Goal: Task Accomplishment & Management: Manage account settings

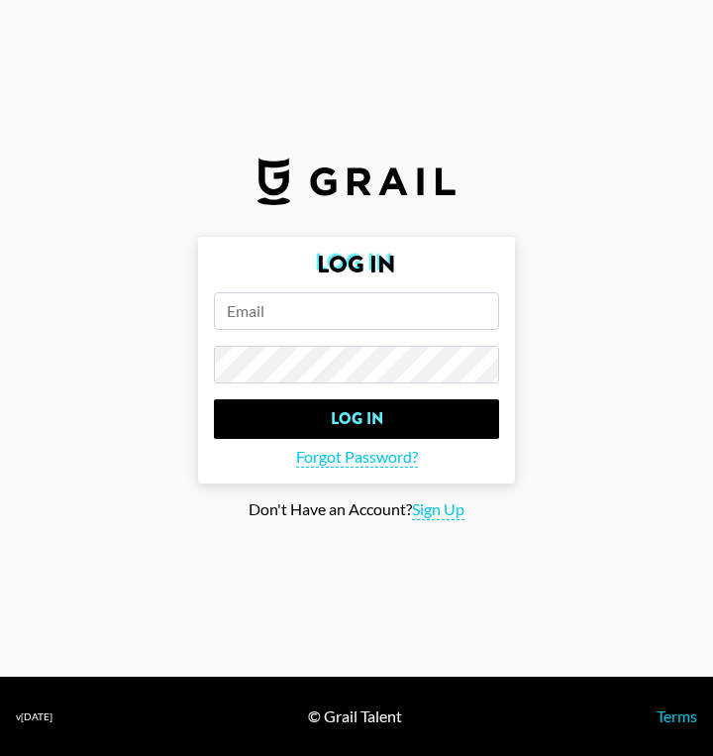
click at [377, 322] on input "email" at bounding box center [356, 311] width 285 height 38
drag, startPoint x: 391, startPoint y: 312, endPoint x: 244, endPoint y: 312, distance: 147.6
click at [244, 312] on input "mari" at bounding box center [356, 311] width 285 height 38
drag, startPoint x: 244, startPoint y: 312, endPoint x: 227, endPoint y: 312, distance: 16.8
click at [227, 312] on input "mari" at bounding box center [356, 311] width 285 height 38
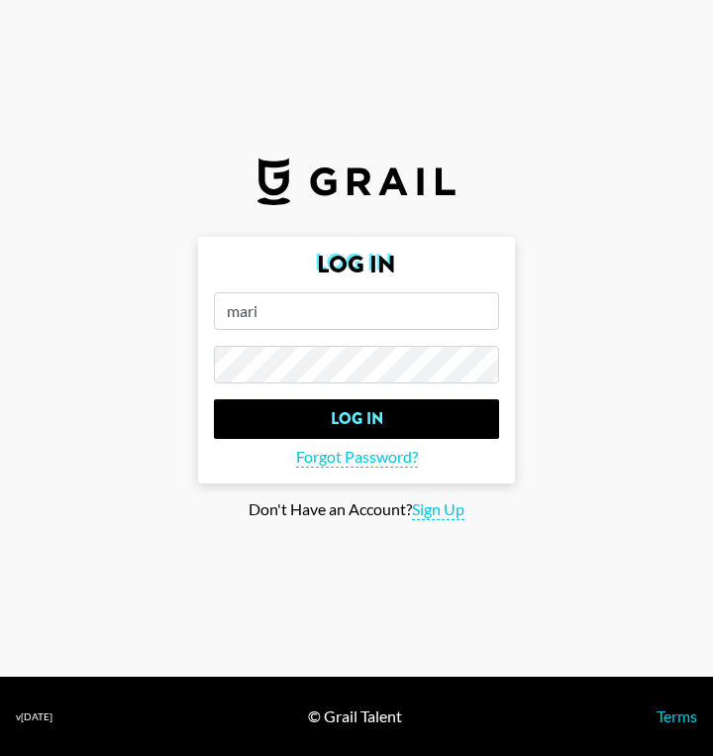
drag, startPoint x: 279, startPoint y: 312, endPoint x: 231, endPoint y: 310, distance: 48.6
click at [231, 310] on input "mari" at bounding box center [356, 311] width 285 height 38
paste input ".osullivan@grail-talent.com"
type input "[EMAIL_ADDRESS][PERSON_NAME][DOMAIN_NAME]"
click at [214, 399] on input "Log In" at bounding box center [356, 419] width 285 height 40
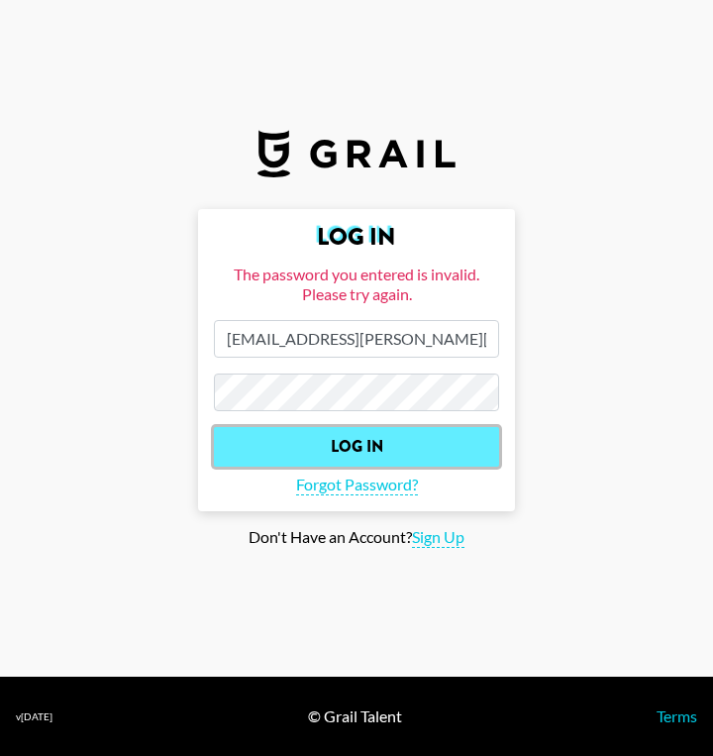
click at [392, 448] on input "Log In" at bounding box center [356, 447] width 285 height 40
click at [382, 440] on input "Log In" at bounding box center [356, 447] width 285 height 40
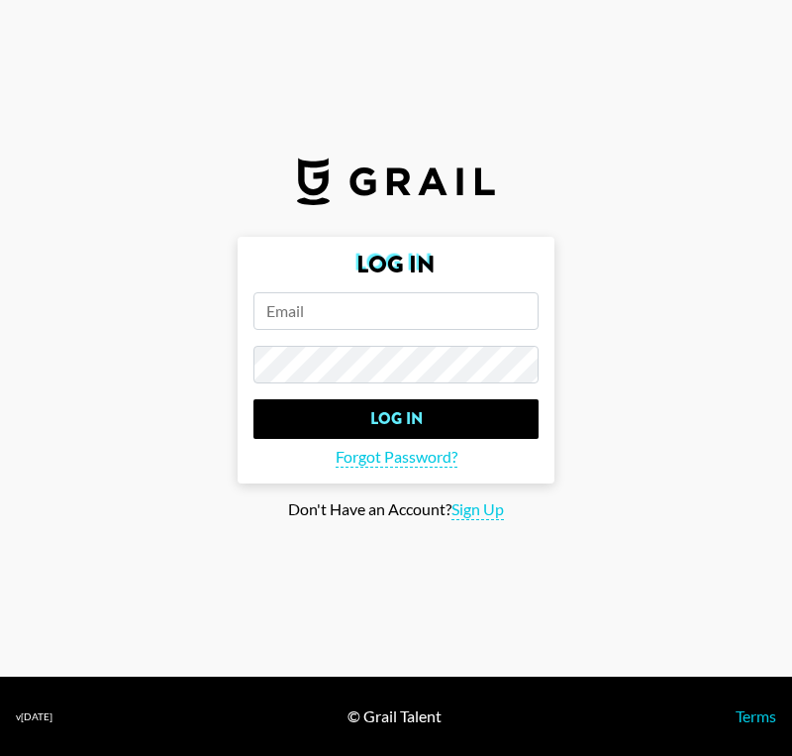
click at [389, 311] on input "email" at bounding box center [396, 311] width 285 height 38
type input "m"
paste input "[EMAIL_ADDRESS][PERSON_NAME][DOMAIN_NAME]"
type input "[EMAIL_ADDRESS][PERSON_NAME][DOMAIN_NAME]"
click at [254, 399] on input "Log In" at bounding box center [396, 419] width 285 height 40
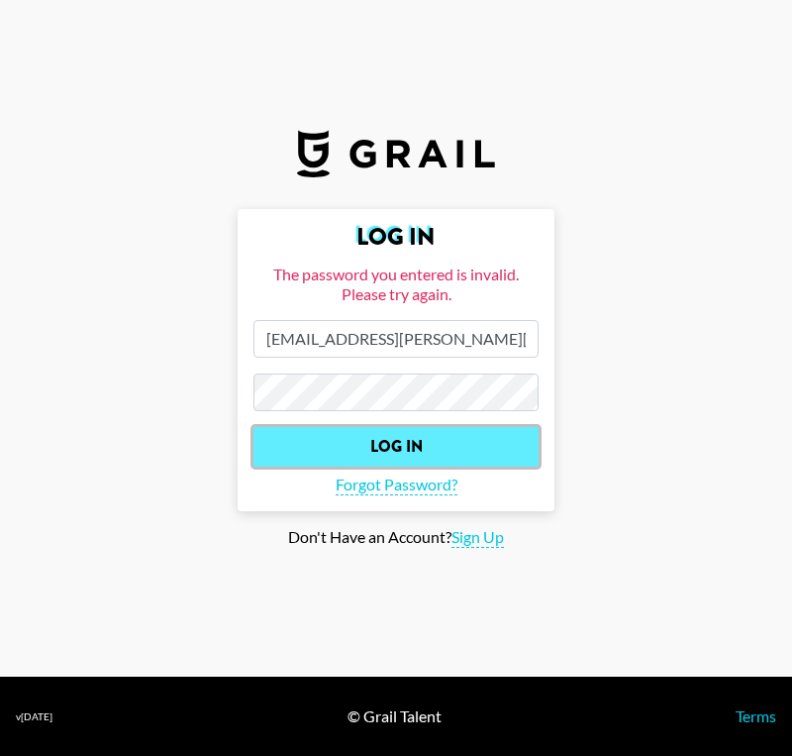
click at [483, 437] on input "Log In" at bounding box center [396, 447] width 285 height 40
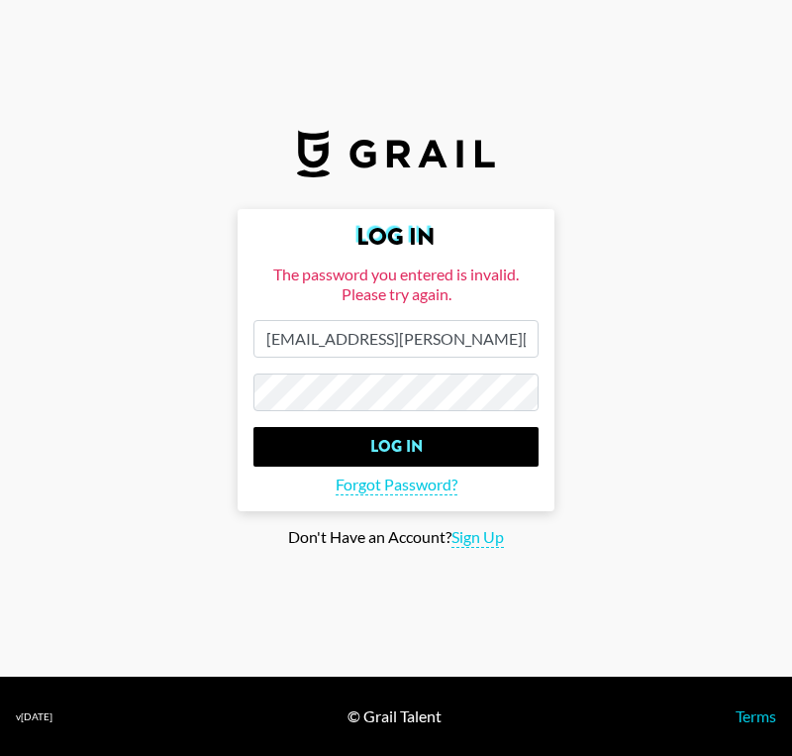
click at [574, 388] on main "Log In The password you entered is invalid. Please try again. [EMAIL_ADDRESS][P…" at bounding box center [396, 378] width 761 height 339
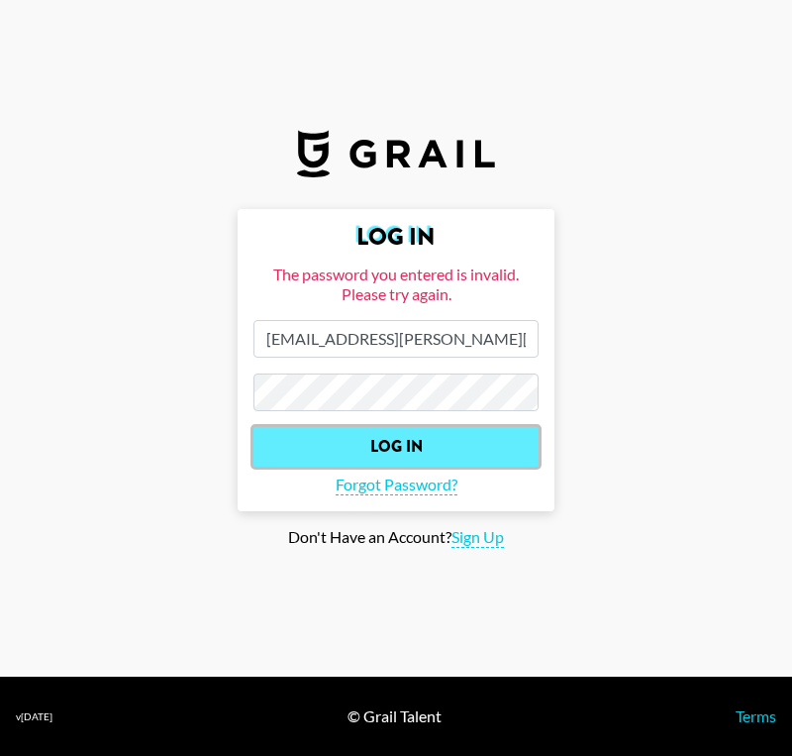
click at [467, 463] on input "Log In" at bounding box center [396, 447] width 285 height 40
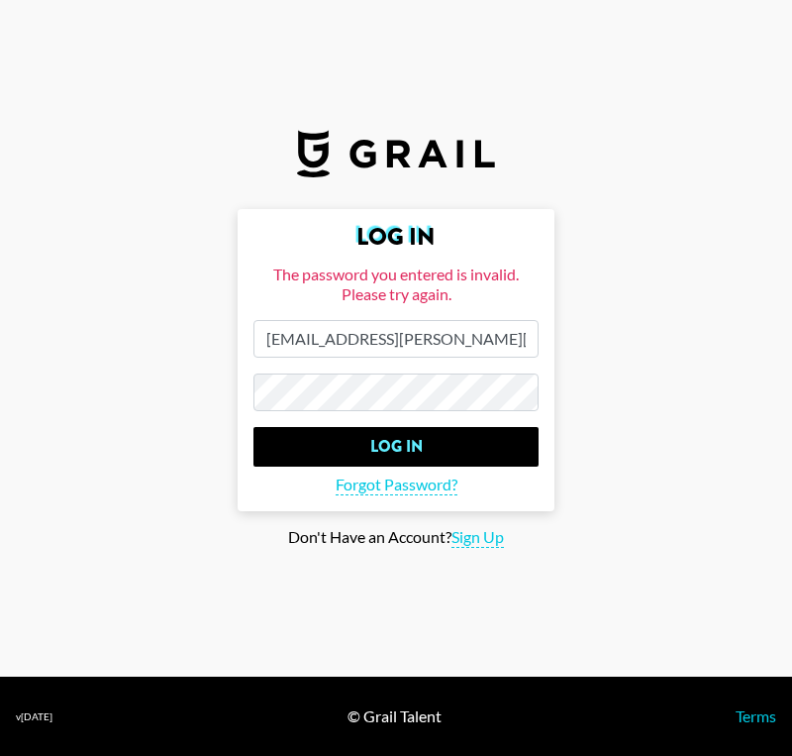
click at [500, 347] on input "[EMAIL_ADDRESS][PERSON_NAME][DOMAIN_NAME]" at bounding box center [396, 339] width 285 height 38
click at [523, 347] on input "[EMAIL_ADDRESS][PERSON_NAME][DOMAIN_NAME]" at bounding box center [396, 339] width 285 height 38
drag, startPoint x: 523, startPoint y: 347, endPoint x: 198, endPoint y: 344, distance: 324.9
click at [198, 344] on main "Log In The password you entered is invalid. Please try again. [EMAIL_ADDRESS][P…" at bounding box center [396, 378] width 761 height 339
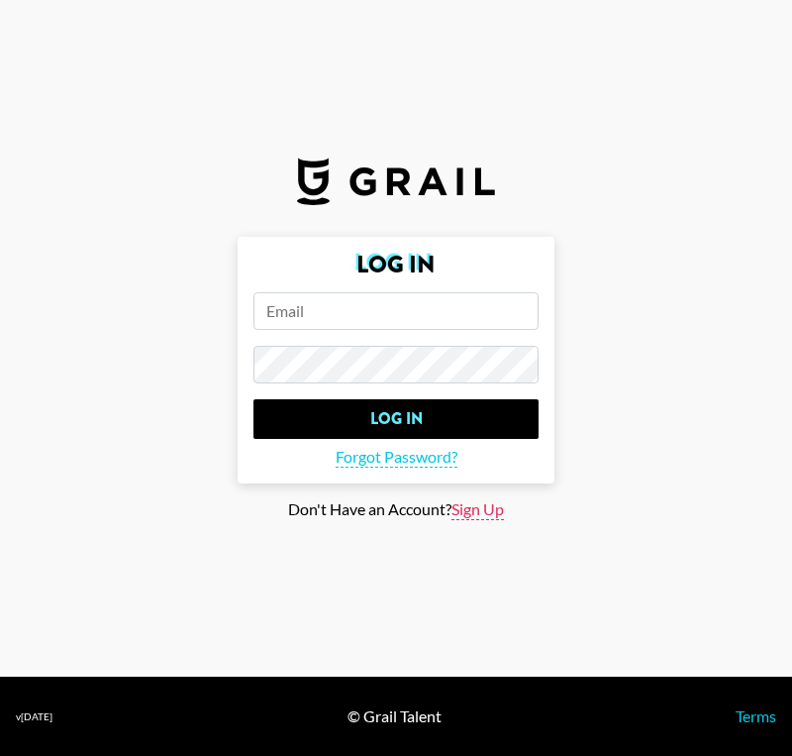
click at [465, 514] on span "Sign Up" at bounding box center [478, 509] width 52 height 21
type input "Sign Up"
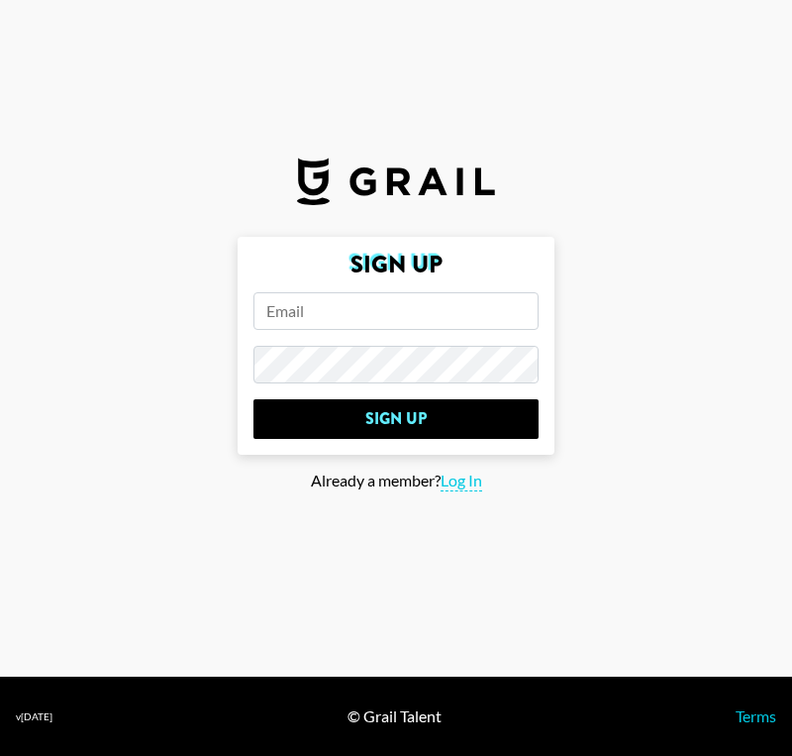
click at [408, 320] on input "email" at bounding box center [396, 311] width 285 height 38
paste input "[EMAIL_ADDRESS][PERSON_NAME][DOMAIN_NAME]"
type input "[EMAIL_ADDRESS][PERSON_NAME][DOMAIN_NAME]"
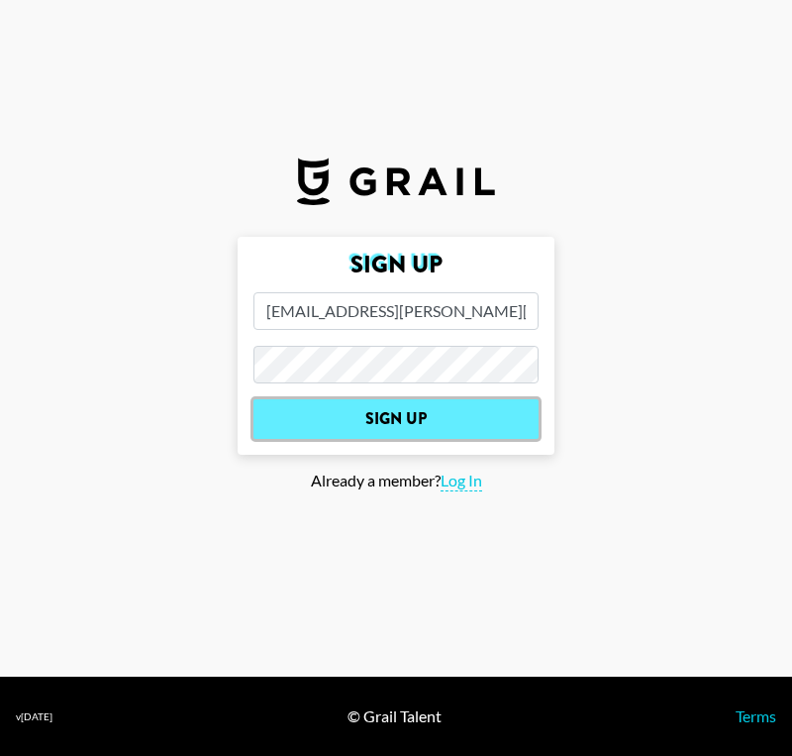
click at [445, 410] on input "Sign Up" at bounding box center [396, 419] width 285 height 40
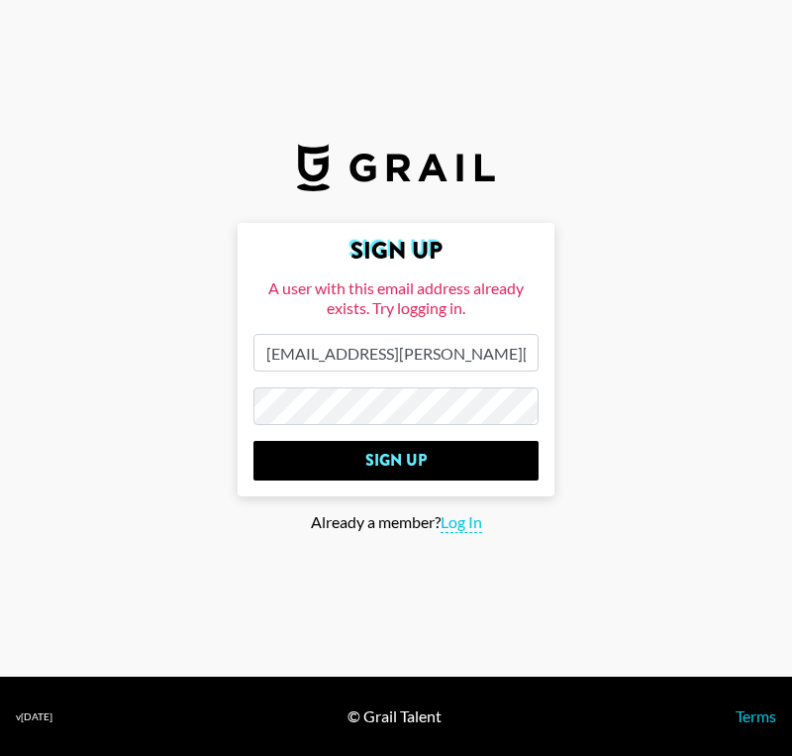
click at [458, 520] on span "Log In" at bounding box center [462, 522] width 42 height 21
type input "Log In"
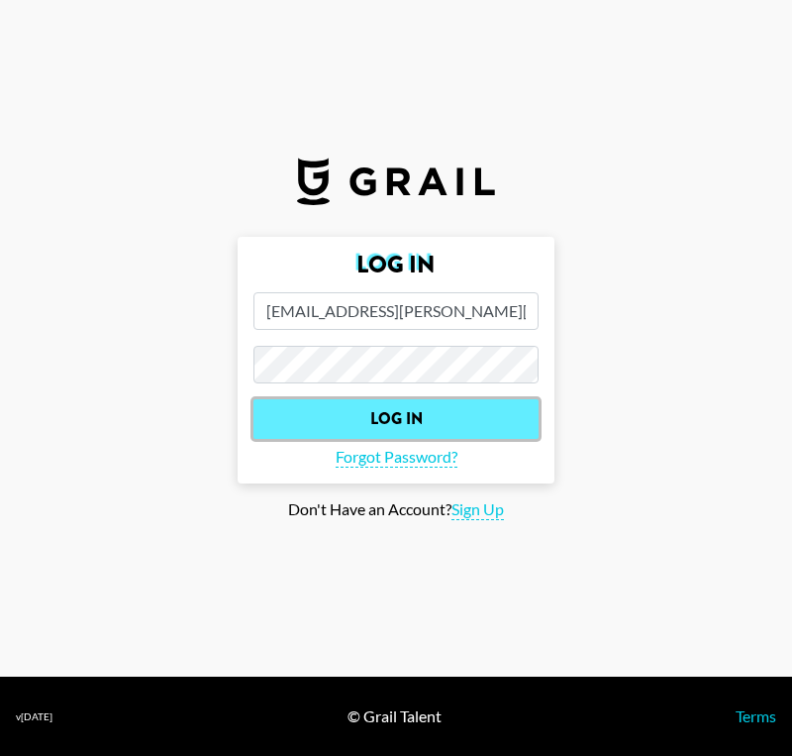
click at [453, 411] on input "Log In" at bounding box center [396, 419] width 285 height 40
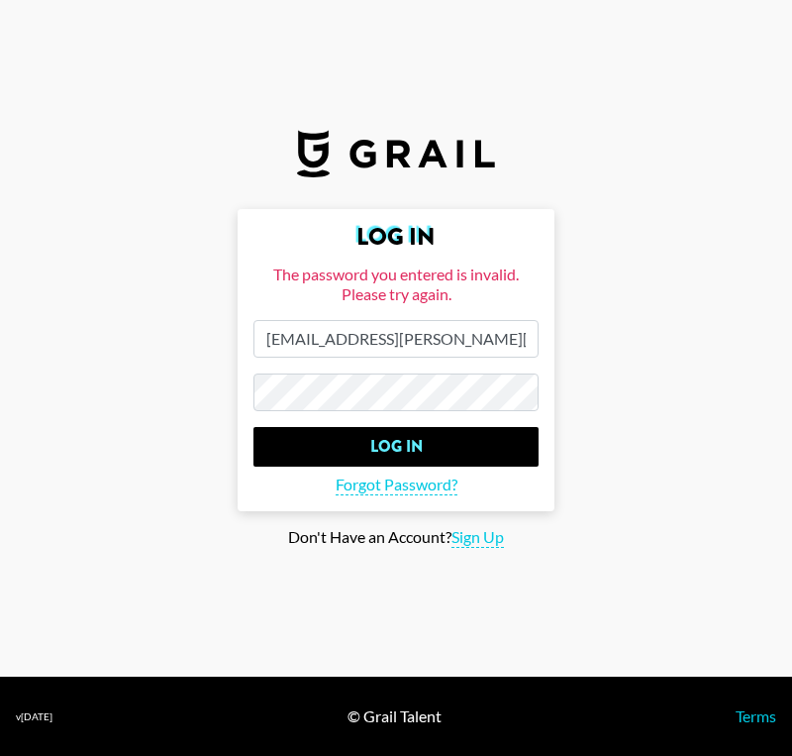
click at [219, 364] on main "Log In The password you entered is invalid. Please try again. [EMAIL_ADDRESS][P…" at bounding box center [396, 378] width 761 height 339
click at [254, 427] on input "Log In" at bounding box center [396, 447] width 285 height 40
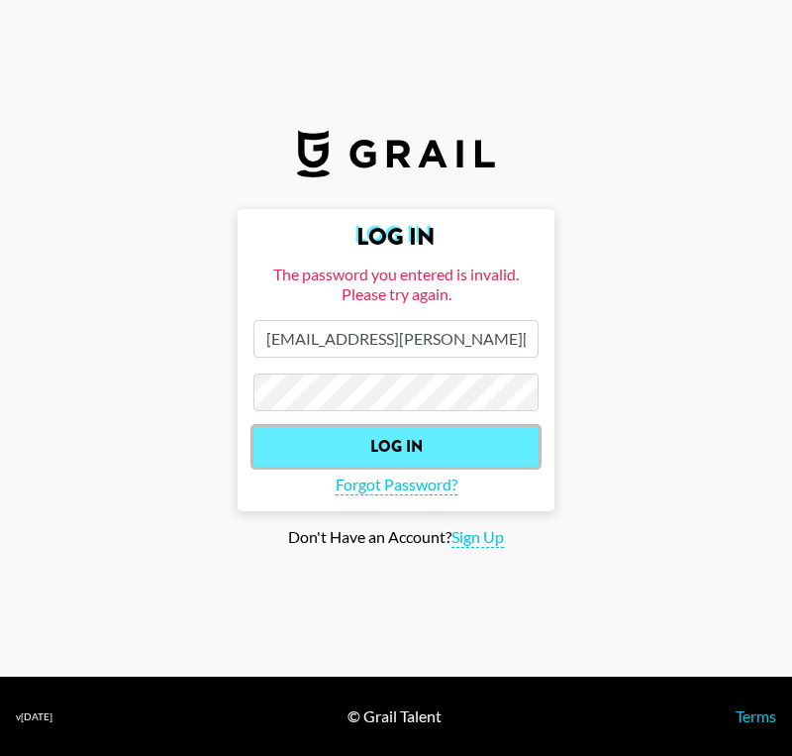
click at [345, 442] on input "Log In" at bounding box center [396, 447] width 285 height 40
click at [403, 438] on input "Log In" at bounding box center [396, 447] width 285 height 40
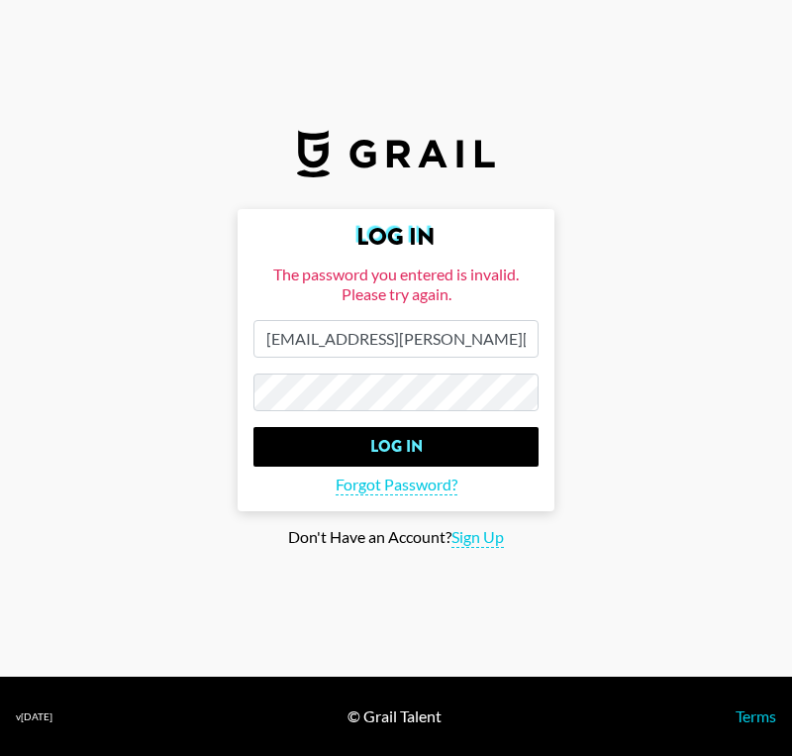
click at [446, 418] on form "Log In The password you entered is invalid. Please try again. mari.osullivan@gr…" at bounding box center [396, 360] width 317 height 302
click at [426, 476] on span "Forgot Password?" at bounding box center [397, 484] width 122 height 21
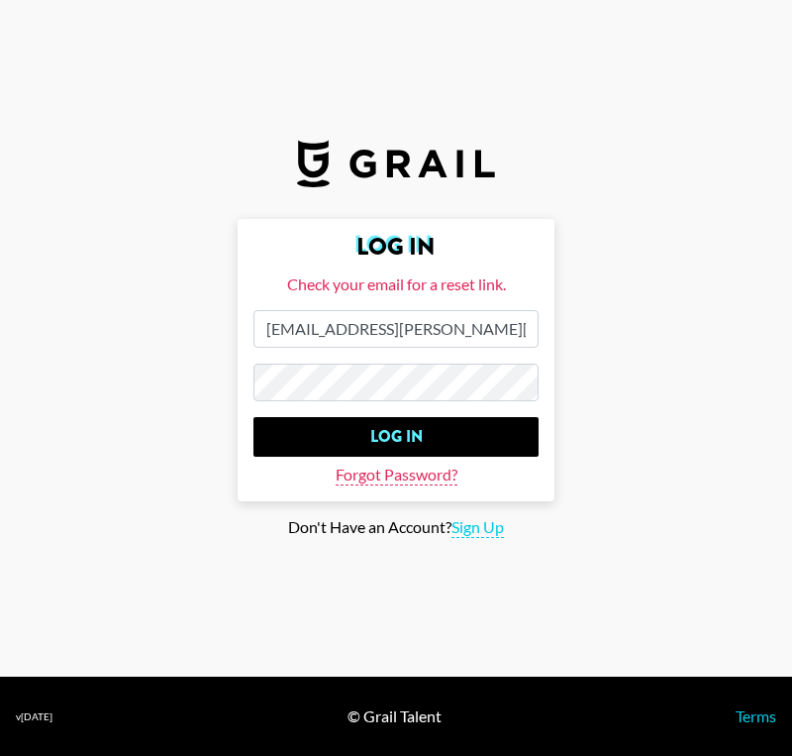
click at [438, 478] on span "Forgot Password?" at bounding box center [397, 475] width 122 height 21
click at [439, 478] on span "Forgot Password?" at bounding box center [397, 475] width 122 height 21
click at [419, 485] on form "Log In Check your email for a reset link. [EMAIL_ADDRESS][PERSON_NAME][DOMAIN_N…" at bounding box center [396, 360] width 317 height 282
click at [420, 476] on span "Forgot Password?" at bounding box center [397, 475] width 122 height 21
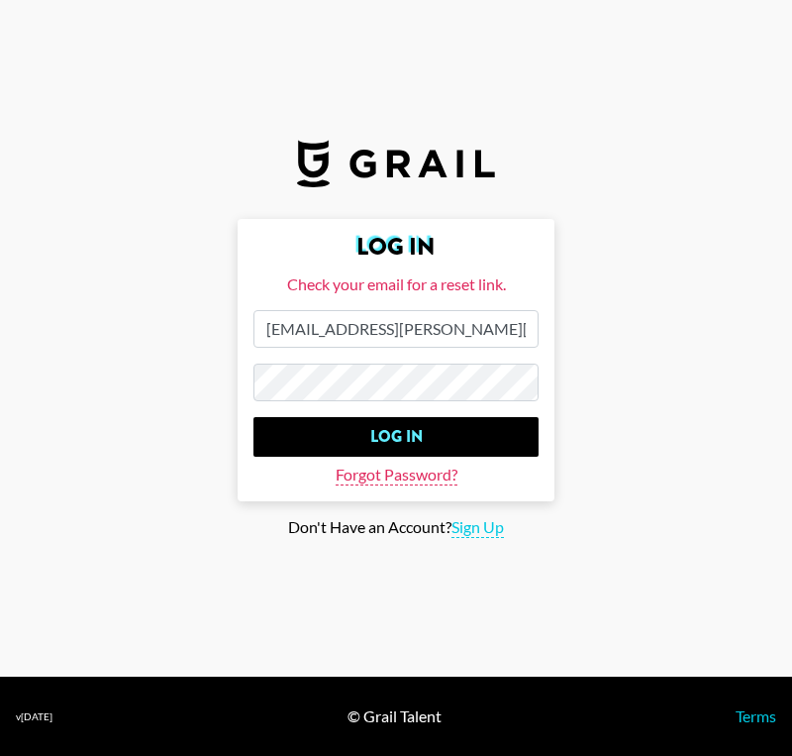
click at [420, 476] on span "Forgot Password?" at bounding box center [397, 475] width 122 height 21
click at [366, 489] on form "Log In Check your email for a reset link. [EMAIL_ADDRESS][PERSON_NAME][DOMAIN_N…" at bounding box center [396, 360] width 317 height 282
click at [371, 472] on span "Forgot Password?" at bounding box center [397, 475] width 122 height 21
click at [413, 483] on span "Forgot Password?" at bounding box center [397, 475] width 122 height 21
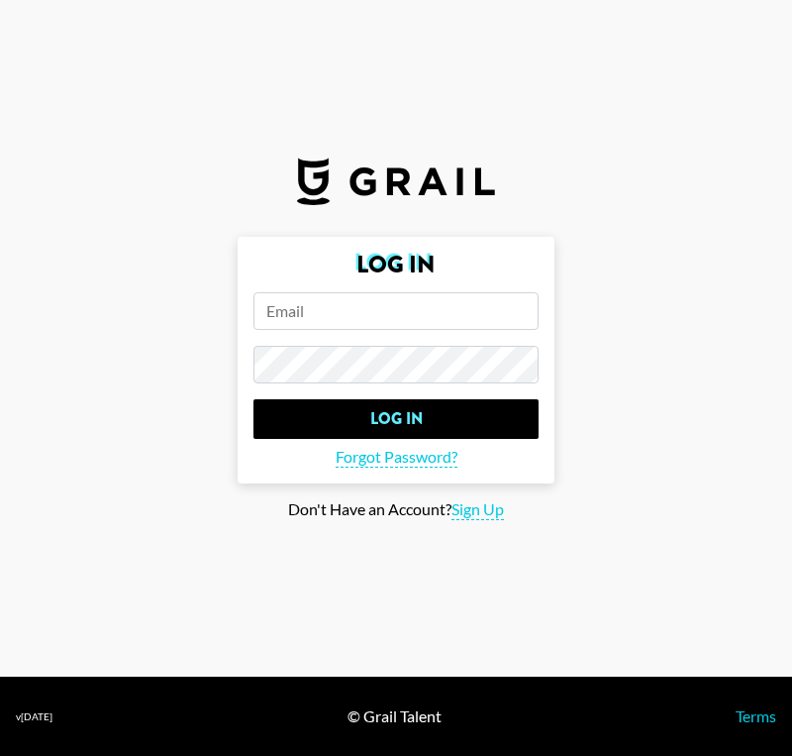
click at [340, 315] on input "email" at bounding box center [396, 311] width 285 height 38
paste input "[EMAIL_ADDRESS][PERSON_NAME][DOMAIN_NAME]"
type input "[EMAIL_ADDRESS][PERSON_NAME][DOMAIN_NAME]"
click at [440, 463] on span "Forgot Password?" at bounding box center [397, 457] width 122 height 21
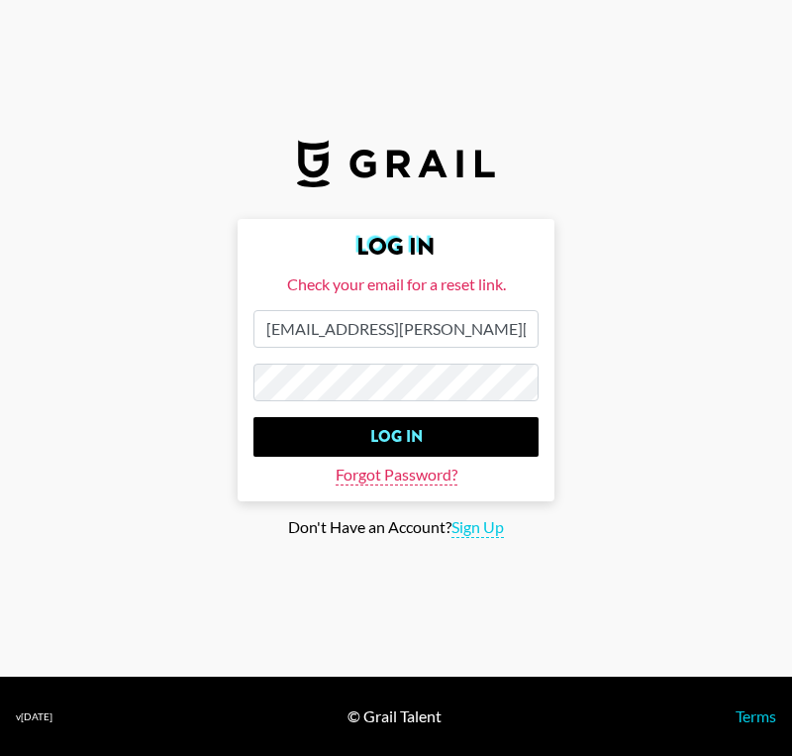
click at [440, 463] on form "Log In Check your email for a reset link. [EMAIL_ADDRESS][PERSON_NAME][DOMAIN_N…" at bounding box center [396, 360] width 317 height 282
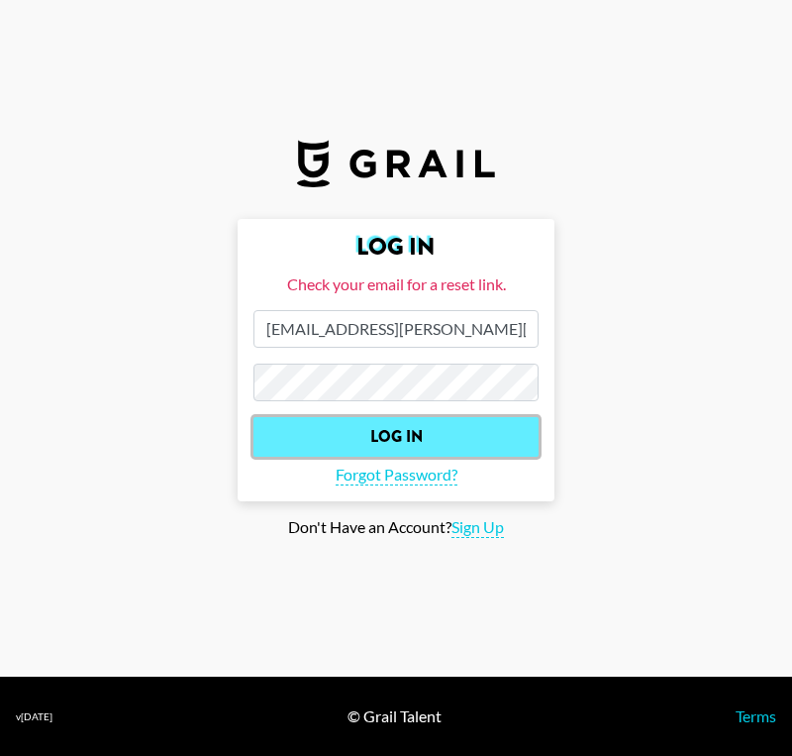
click at [448, 442] on input "Log In" at bounding box center [396, 437] width 285 height 40
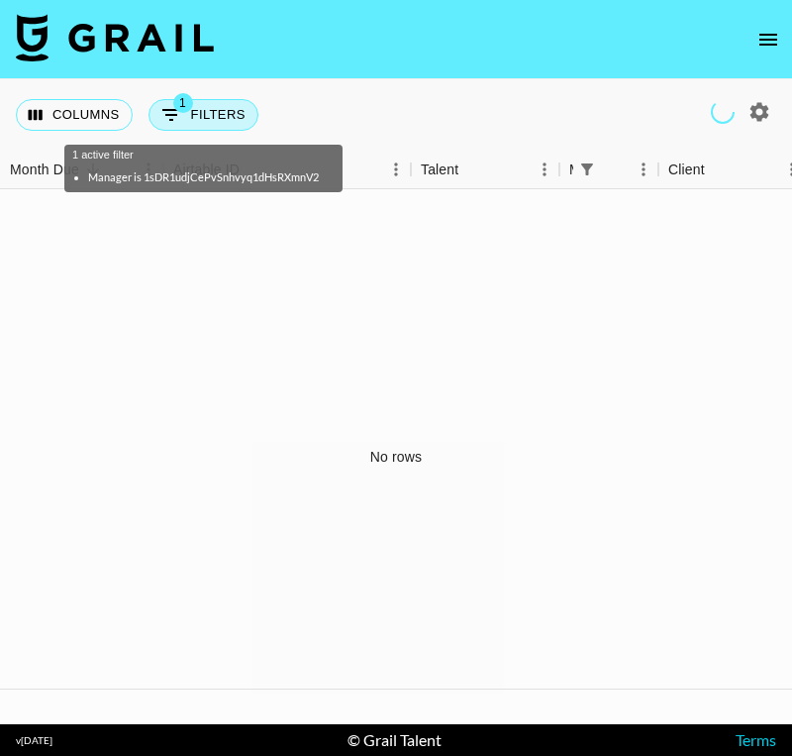
click at [207, 121] on button "1 Filters" at bounding box center [204, 115] width 110 height 32
select select "managerIds"
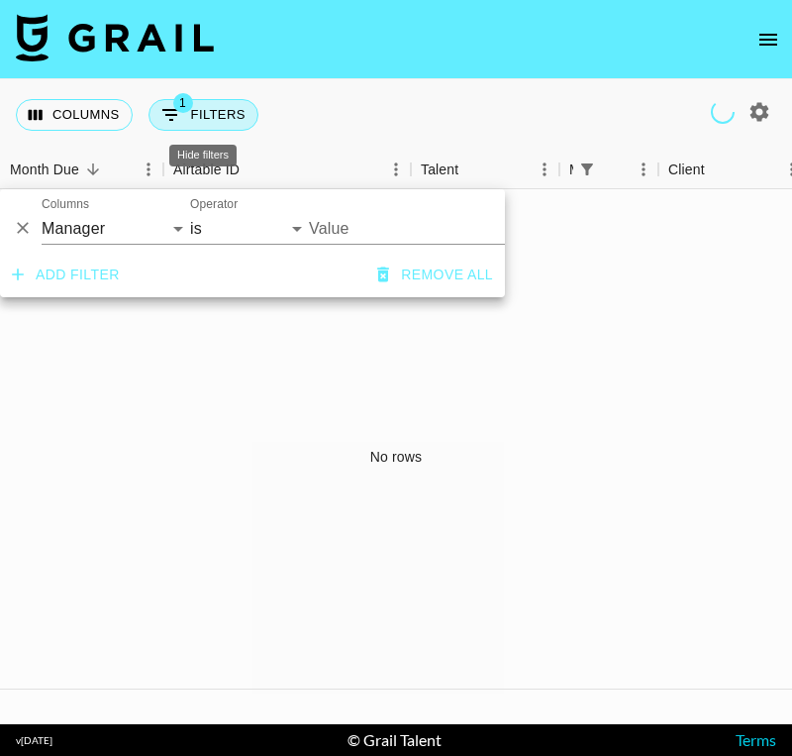
click at [177, 119] on icon "Show filters" at bounding box center [171, 115] width 24 height 24
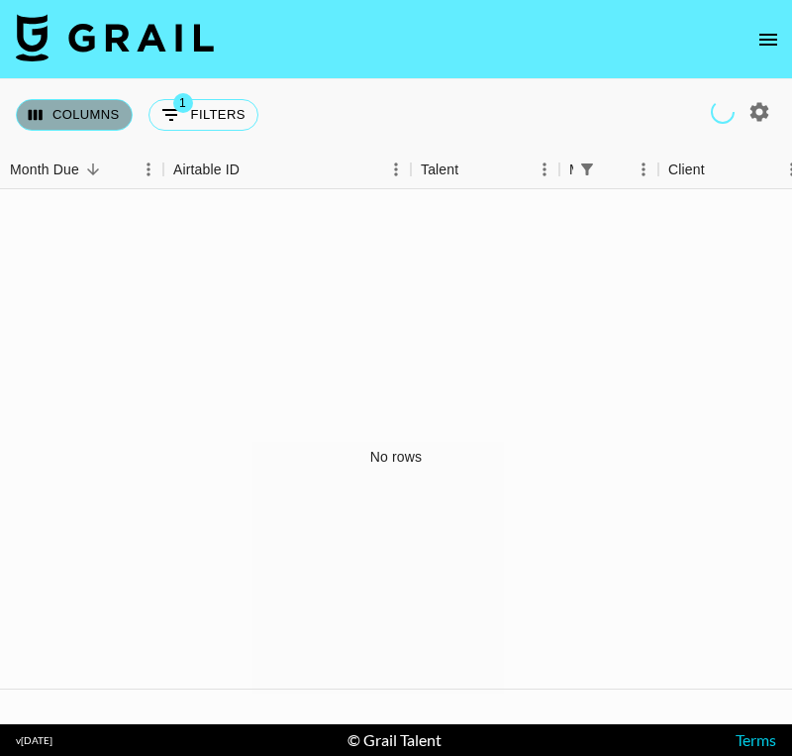
click at [108, 121] on button "Columns" at bounding box center [74, 115] width 117 height 32
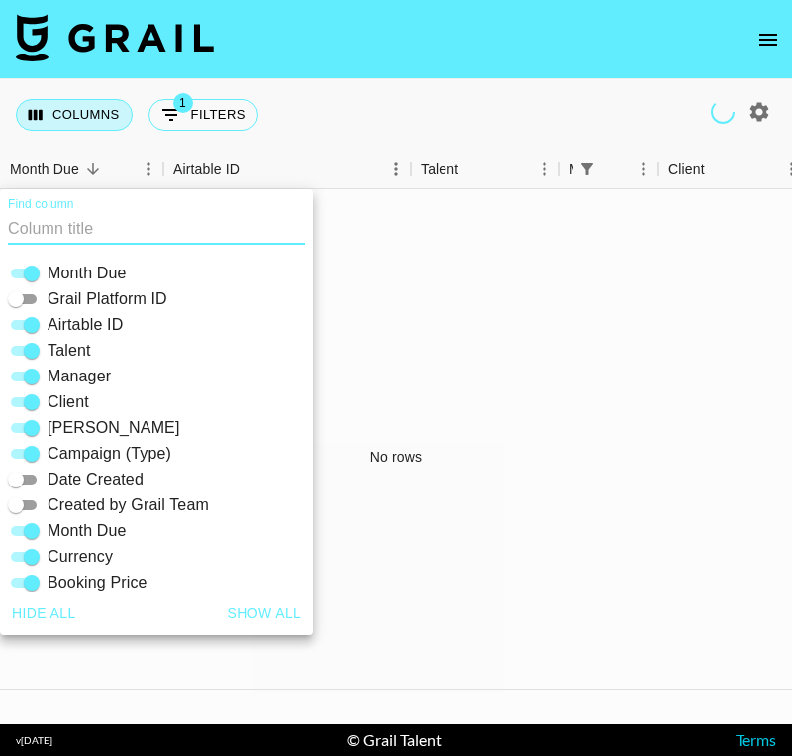
click at [108, 121] on button "Columns" at bounding box center [74, 115] width 117 height 32
